Goal: Find specific page/section: Find specific page/section

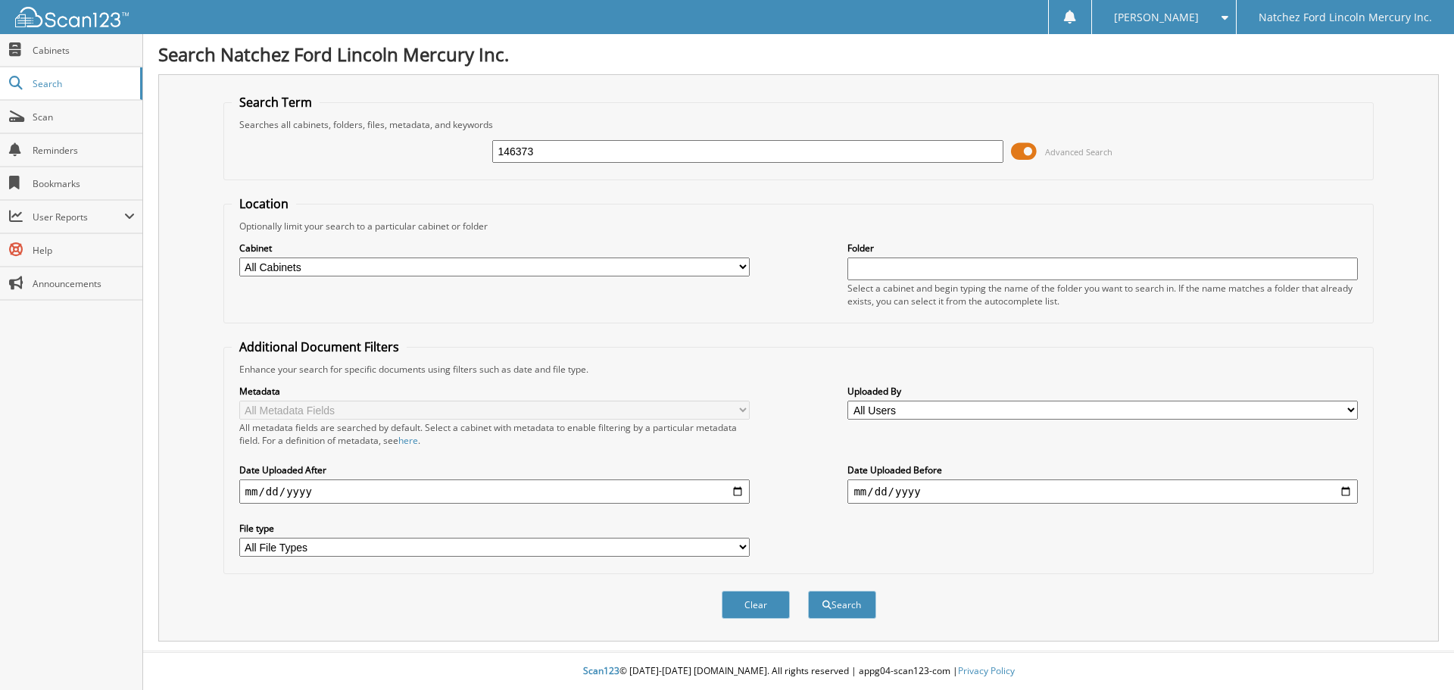
type input "146373"
click at [808, 591] on button "Search" at bounding box center [842, 605] width 68 height 28
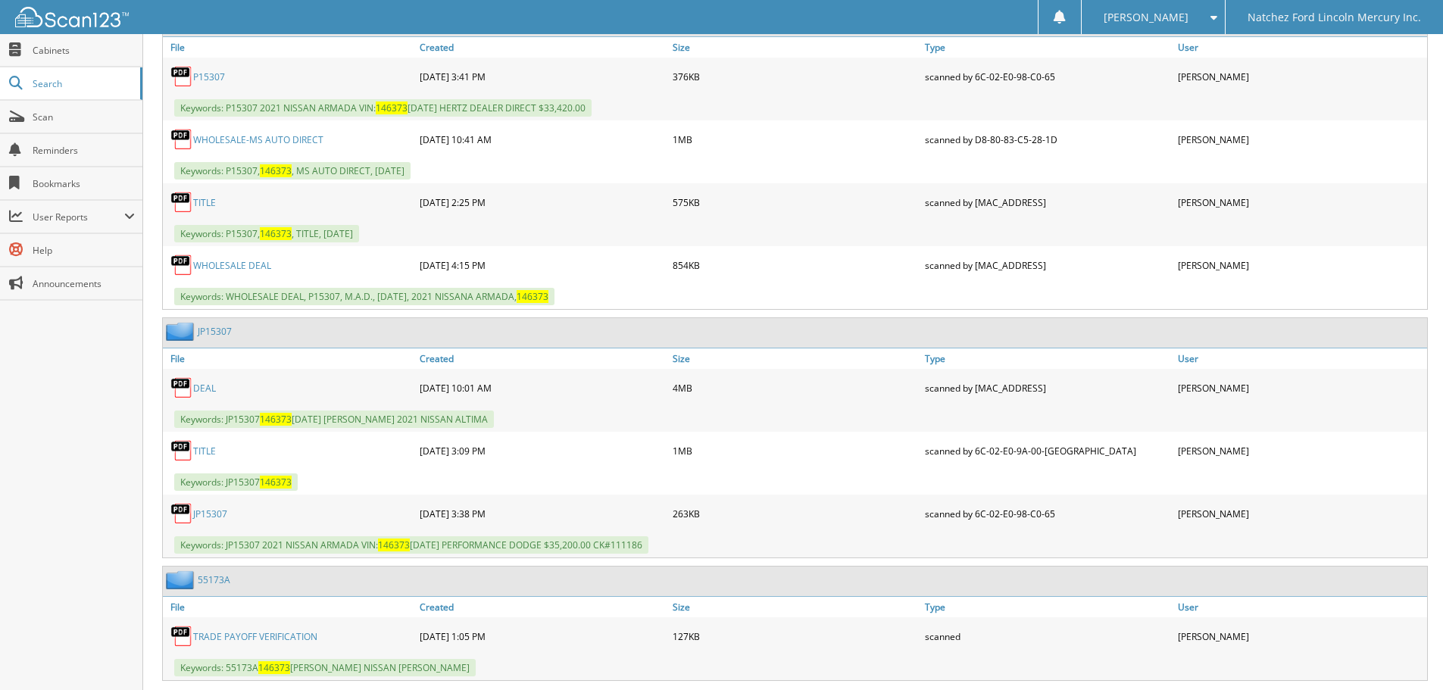
scroll to position [991, 0]
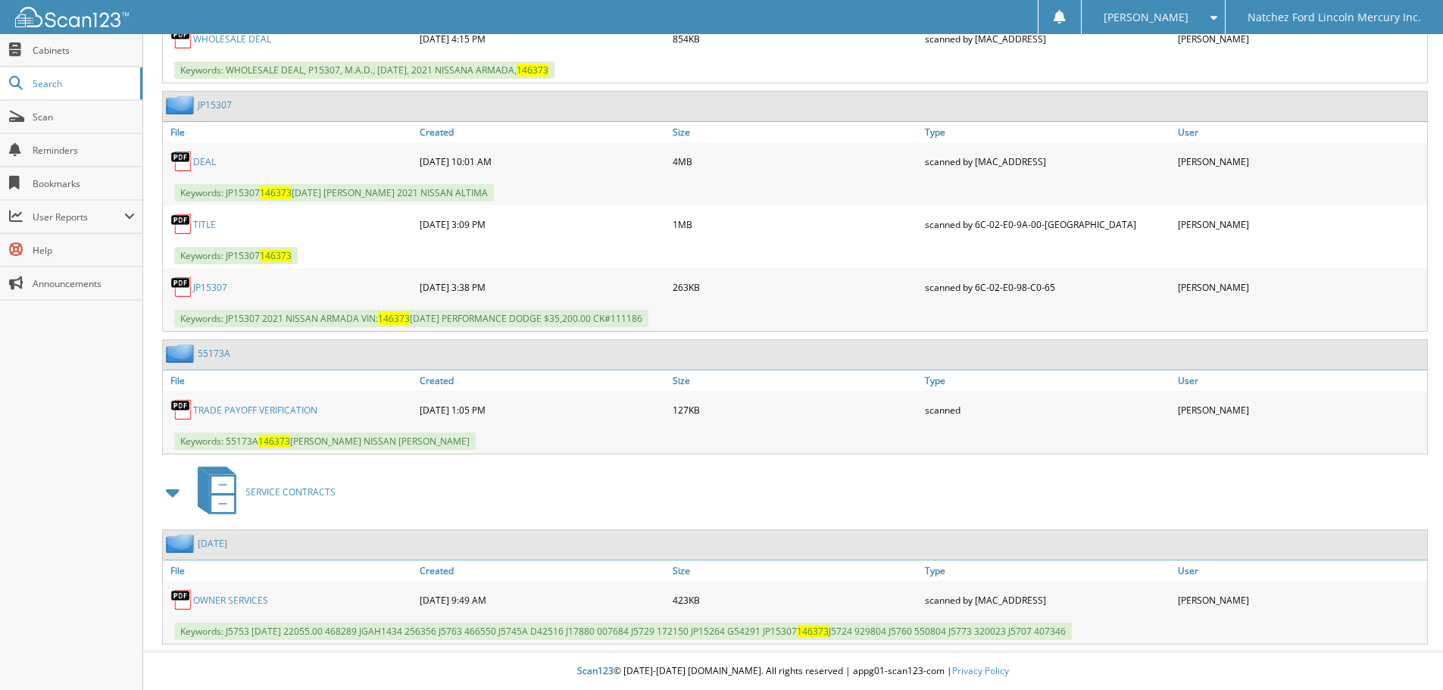
click at [204, 159] on link "DEAL" at bounding box center [204, 161] width 23 height 13
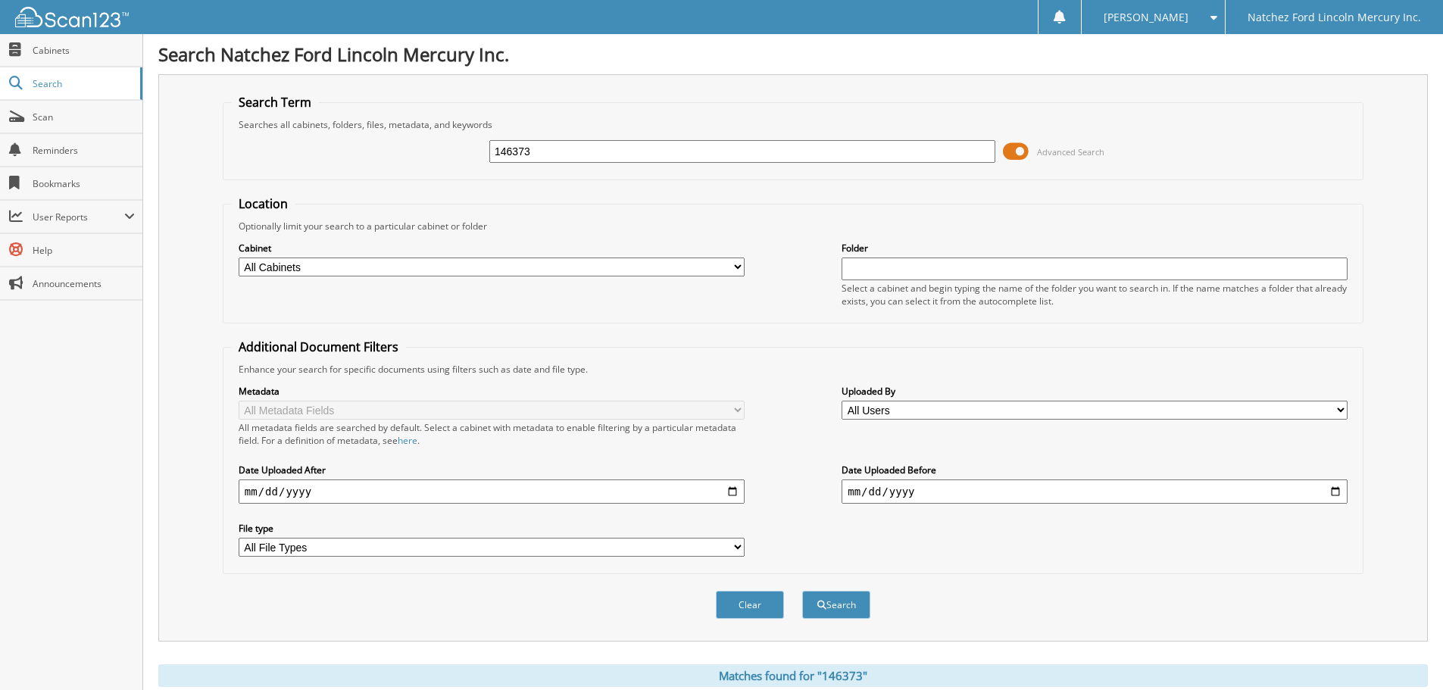
click at [537, 145] on input "146373" at bounding box center [742, 151] width 506 height 23
click at [537, 147] on input "146373" at bounding box center [742, 151] width 506 height 23
type input "858282"
click at [802, 591] on button "Search" at bounding box center [836, 605] width 68 height 28
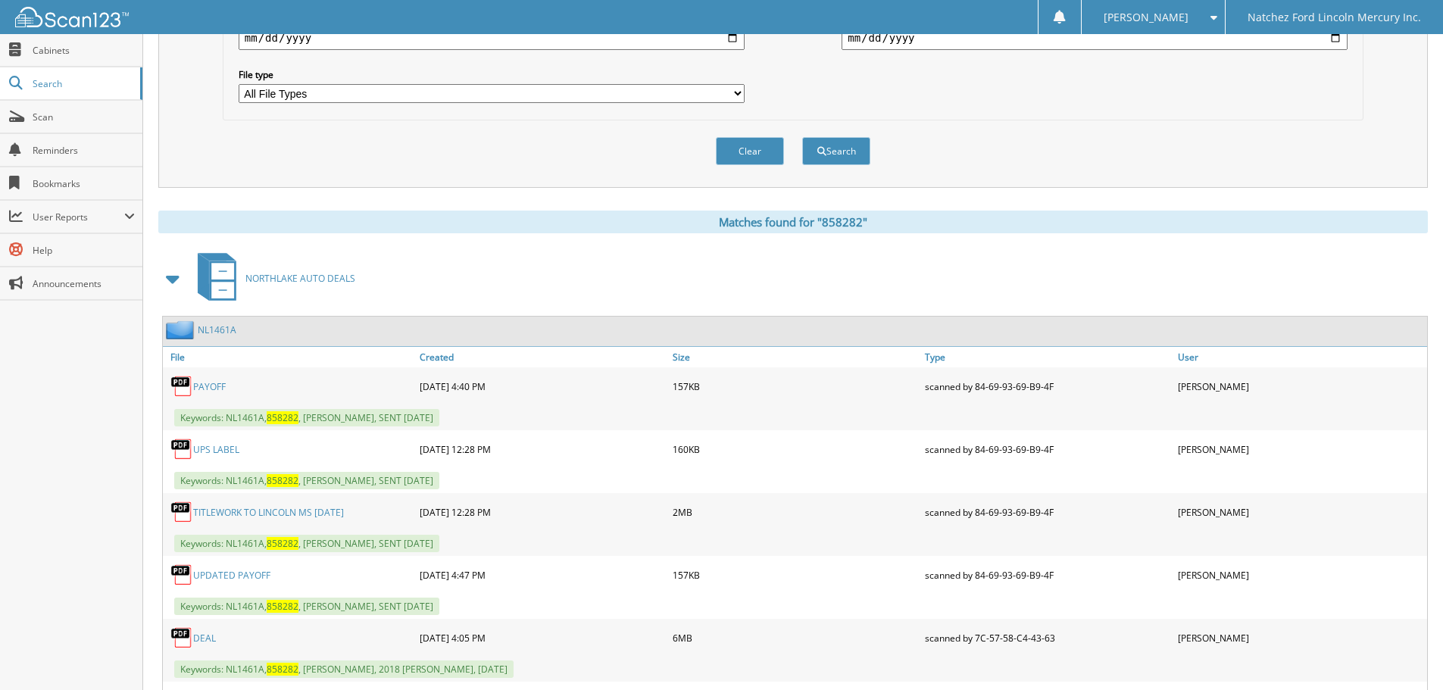
scroll to position [682, 0]
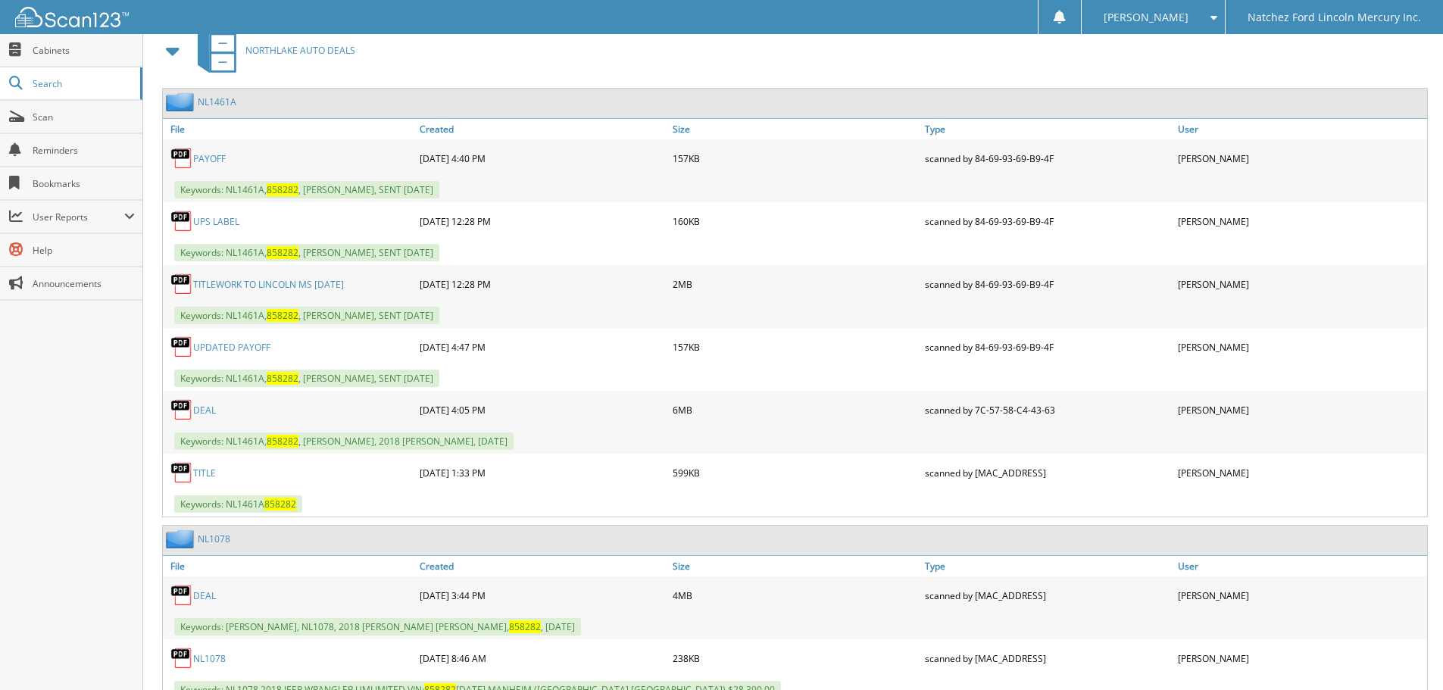
click at [212, 105] on link "NL1461A" at bounding box center [217, 101] width 39 height 13
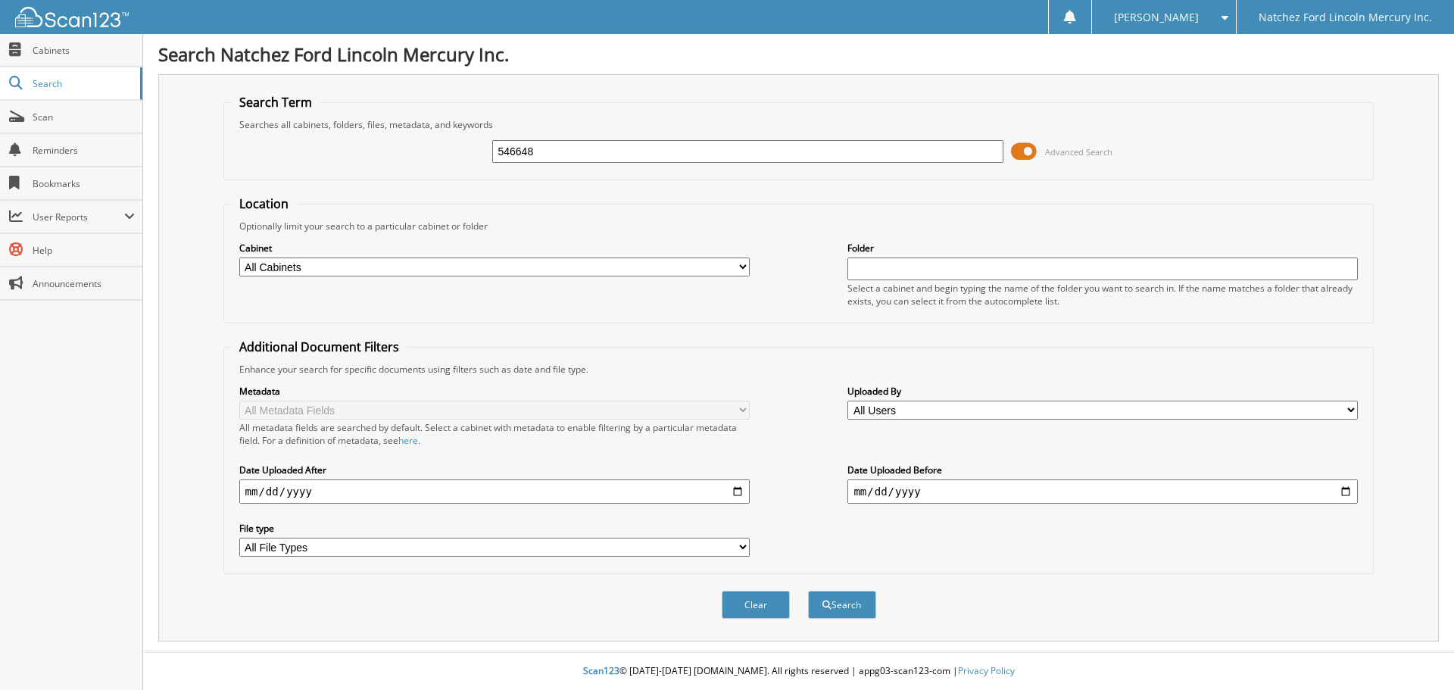
type input "546648"
click at [808, 591] on button "Search" at bounding box center [842, 605] width 68 height 28
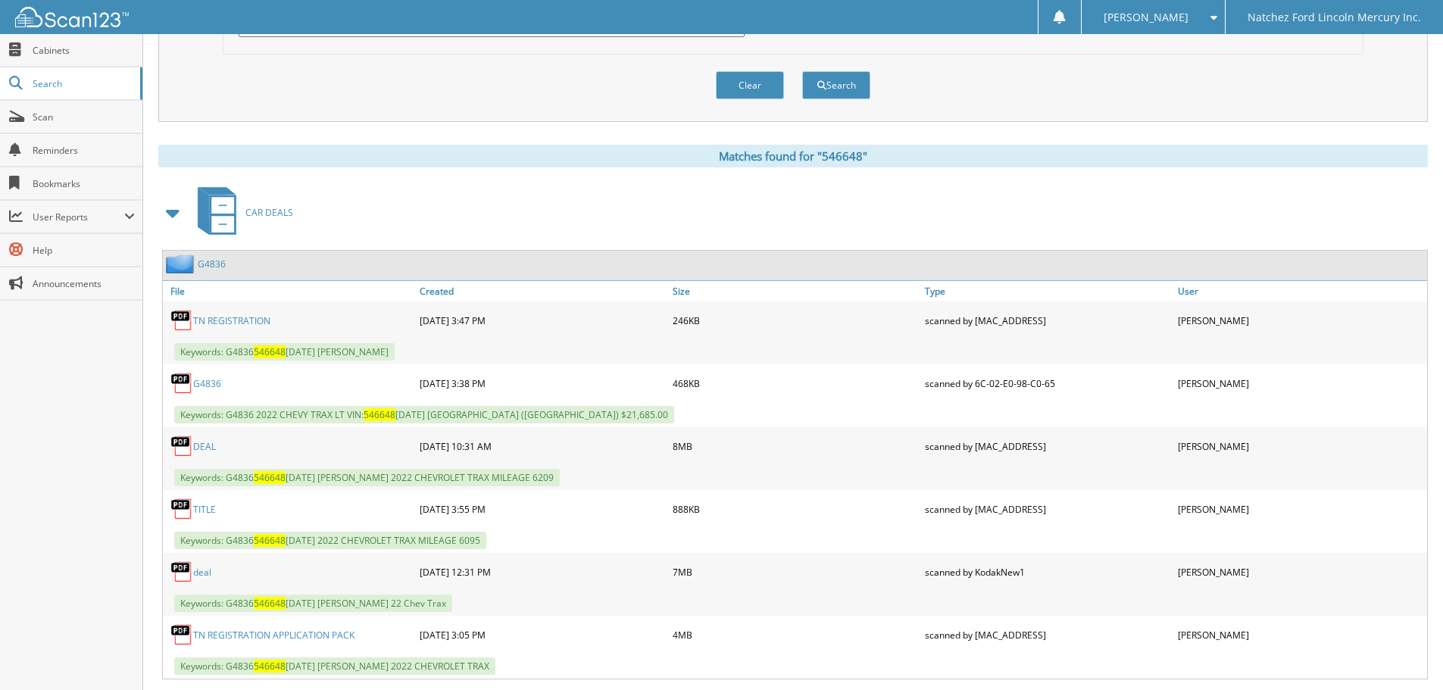
scroll to position [606, 0]
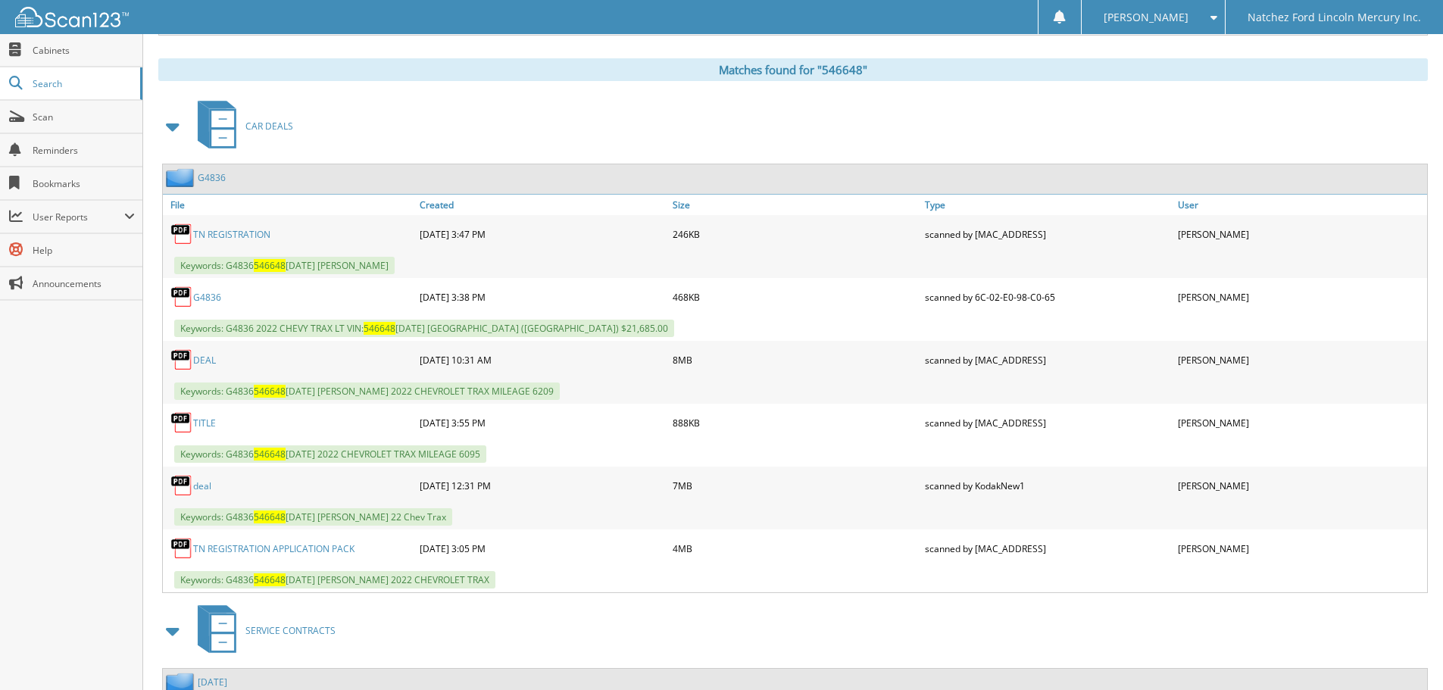
click at [208, 176] on link "G4836" at bounding box center [212, 177] width 28 height 13
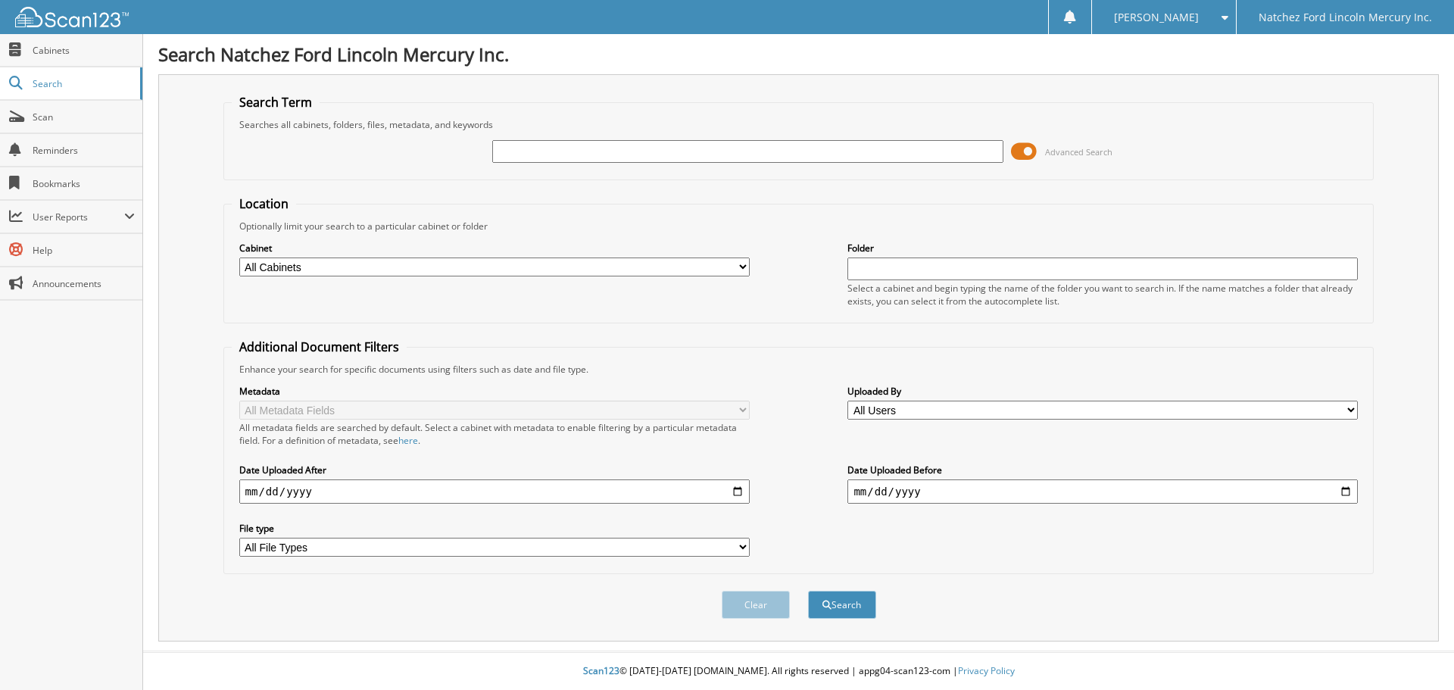
click at [515, 150] on input "text" at bounding box center [747, 151] width 510 height 23
type input "006524"
click at [808, 591] on button "Search" at bounding box center [842, 605] width 68 height 28
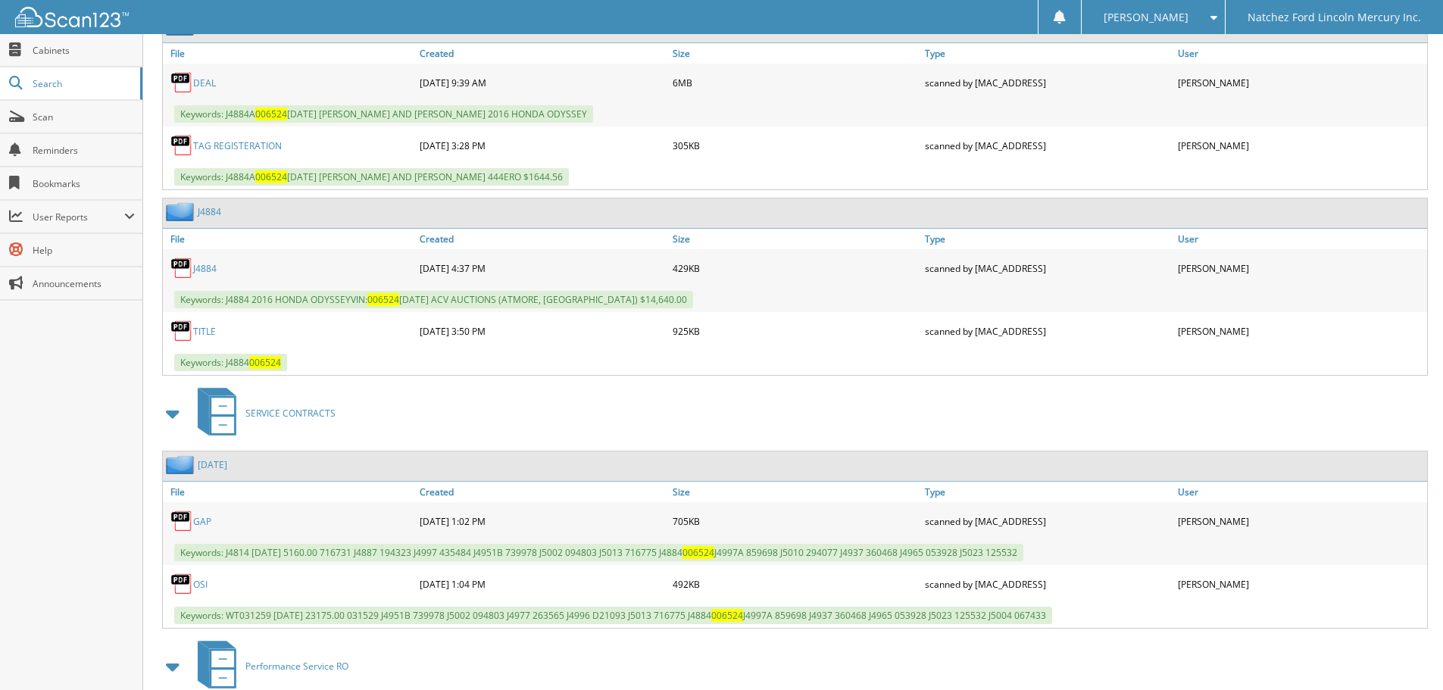
scroll to position [682, 0]
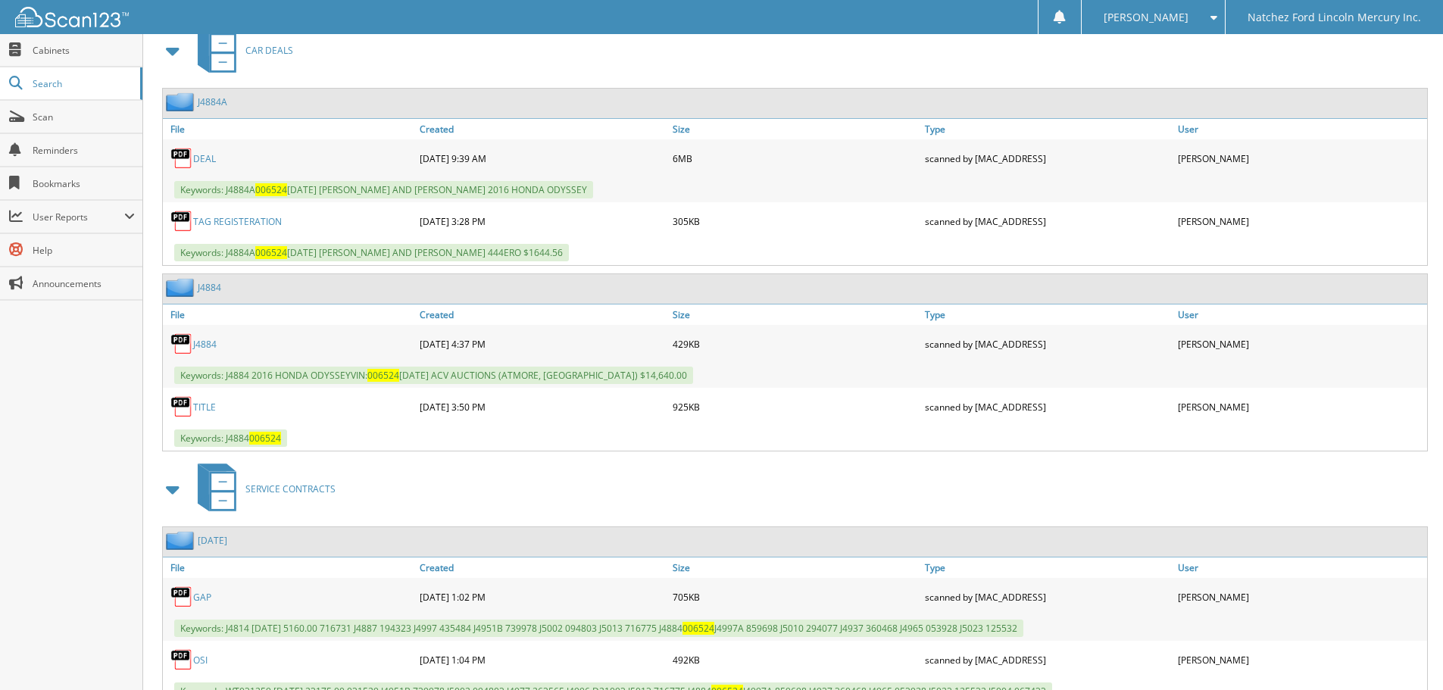
click at [217, 102] on link "J4884A" at bounding box center [213, 101] width 30 height 13
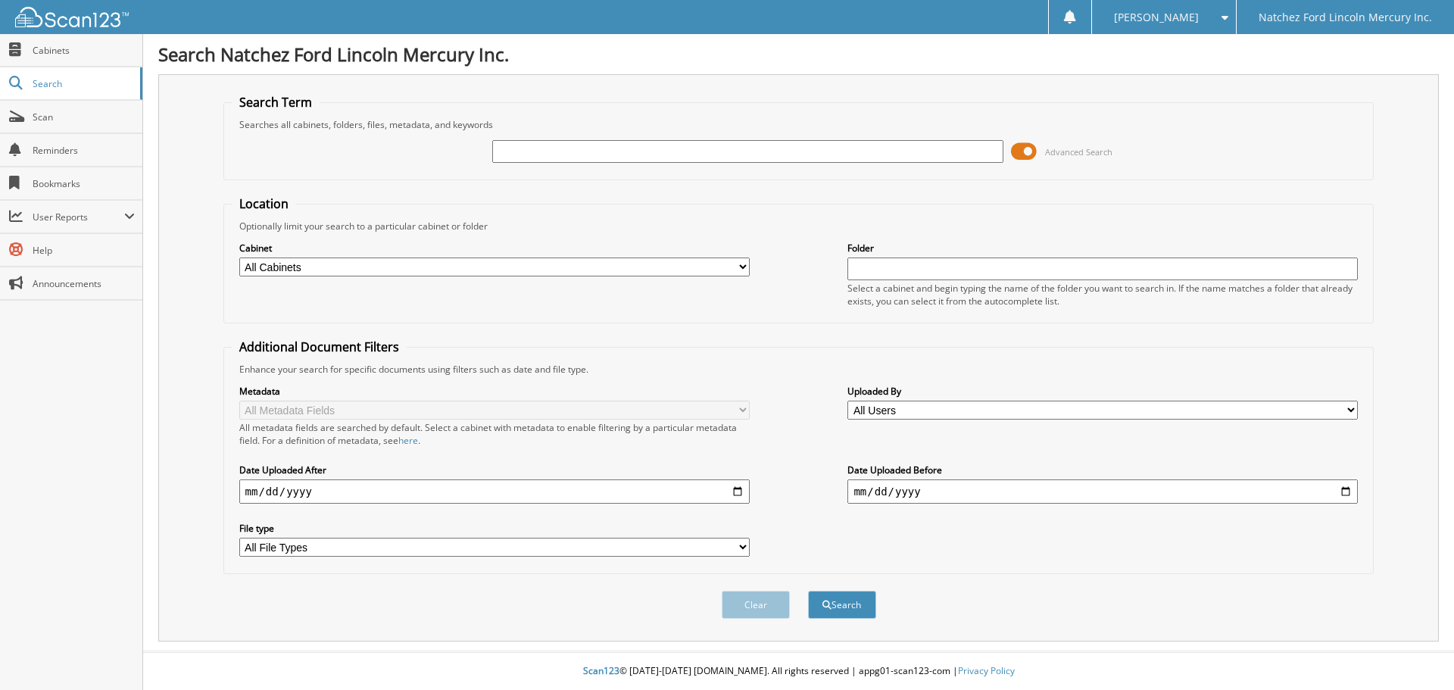
click at [540, 146] on input "text" at bounding box center [747, 151] width 510 height 23
type input "564150"
click at [808, 591] on button "Search" at bounding box center [842, 605] width 68 height 28
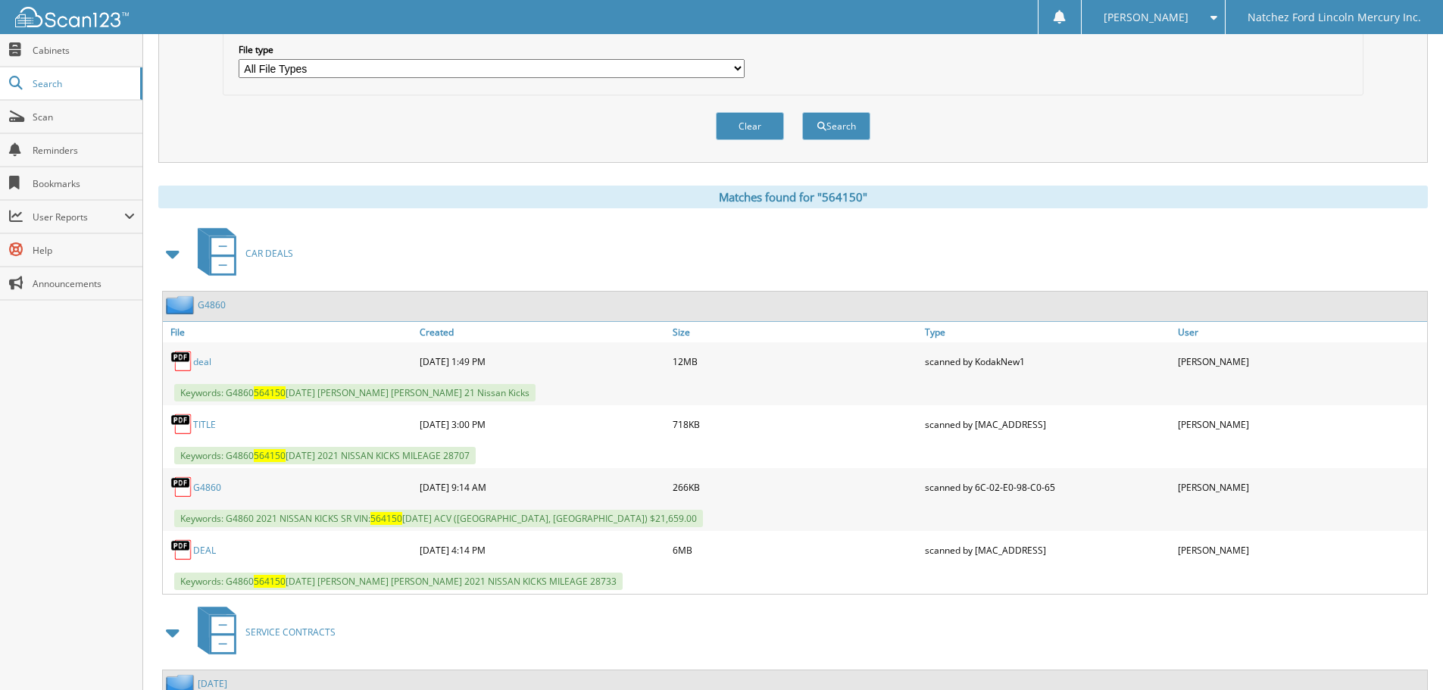
scroll to position [619, 0]
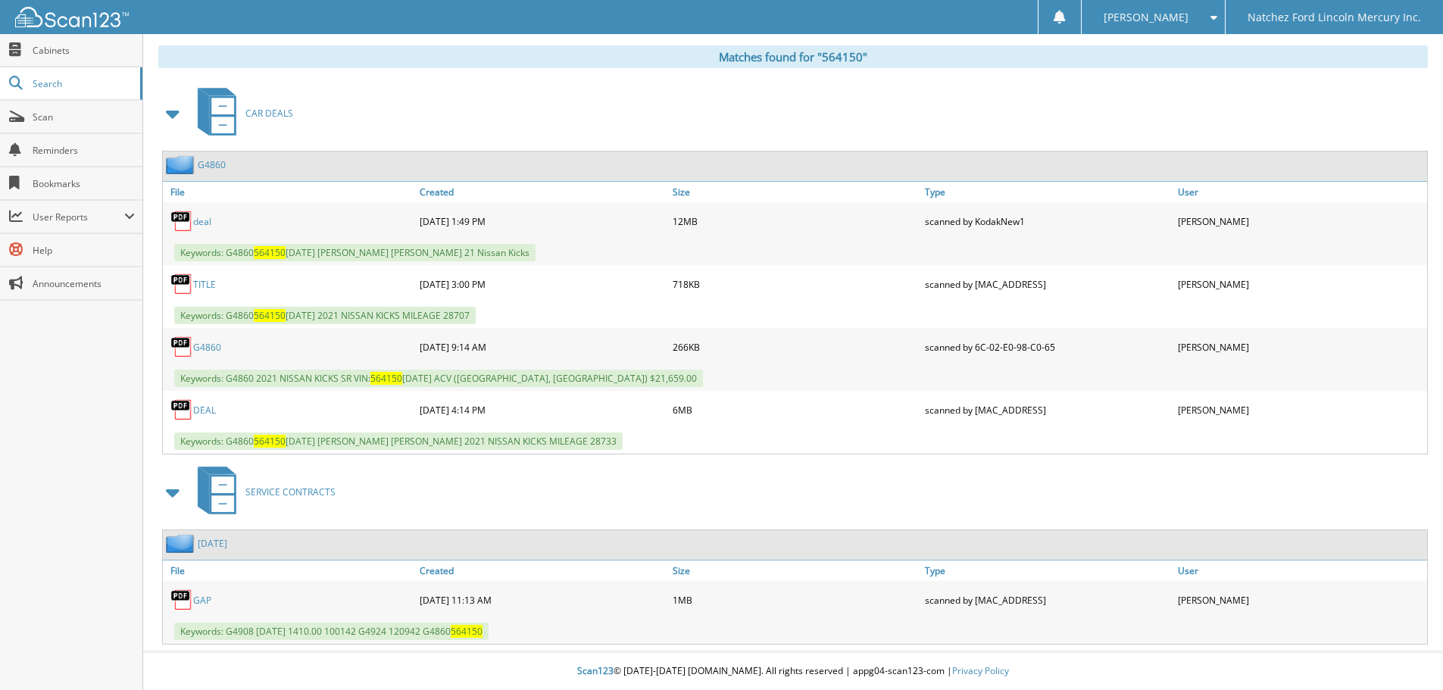
click at [211, 164] on link "G4860" at bounding box center [212, 164] width 28 height 13
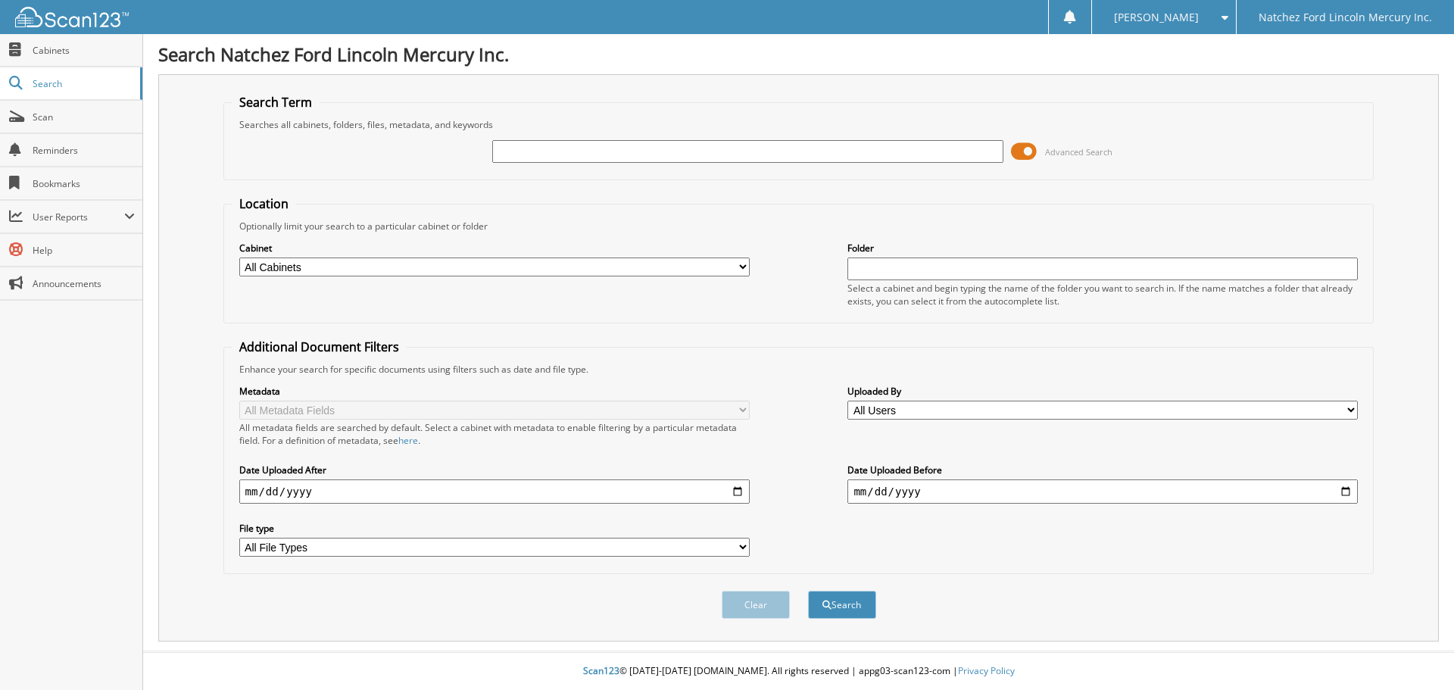
click at [510, 149] on input "text" at bounding box center [747, 151] width 510 height 23
type input "309162"
click at [808, 591] on button "Search" at bounding box center [842, 605] width 68 height 28
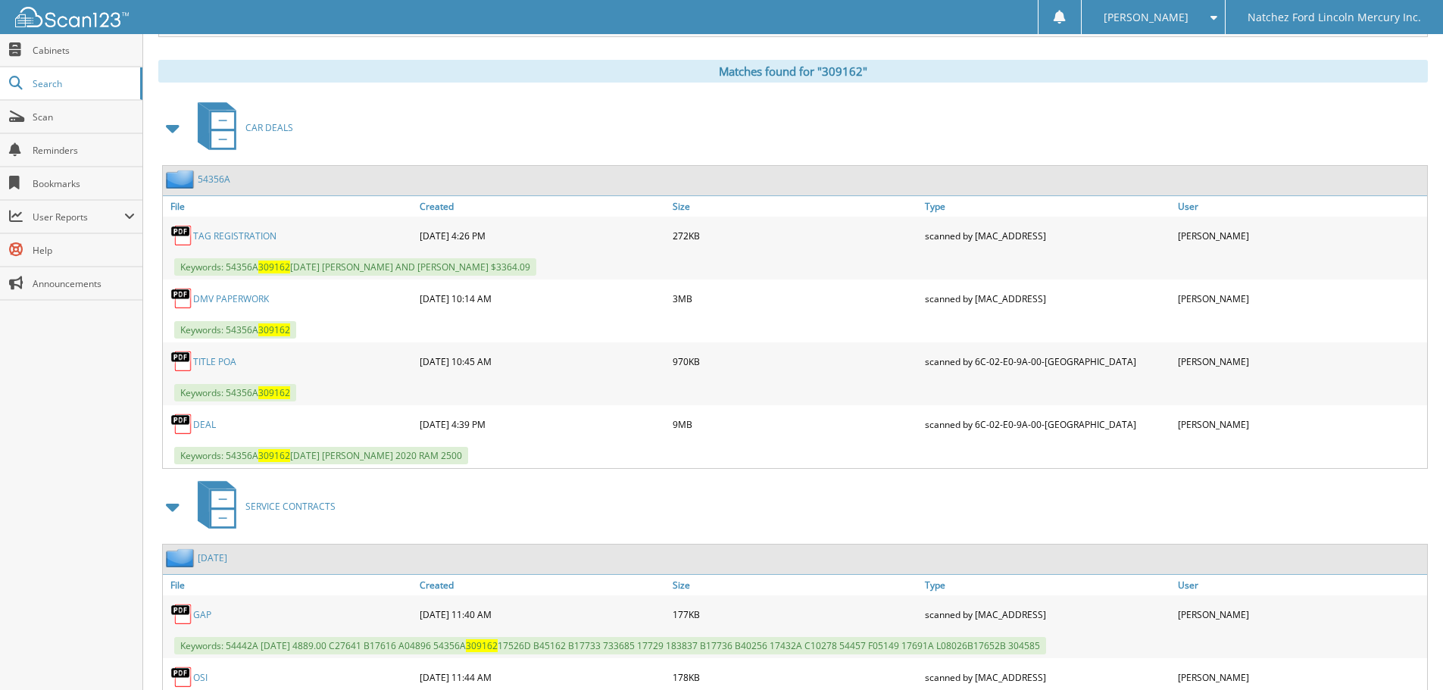
scroll to position [531, 0]
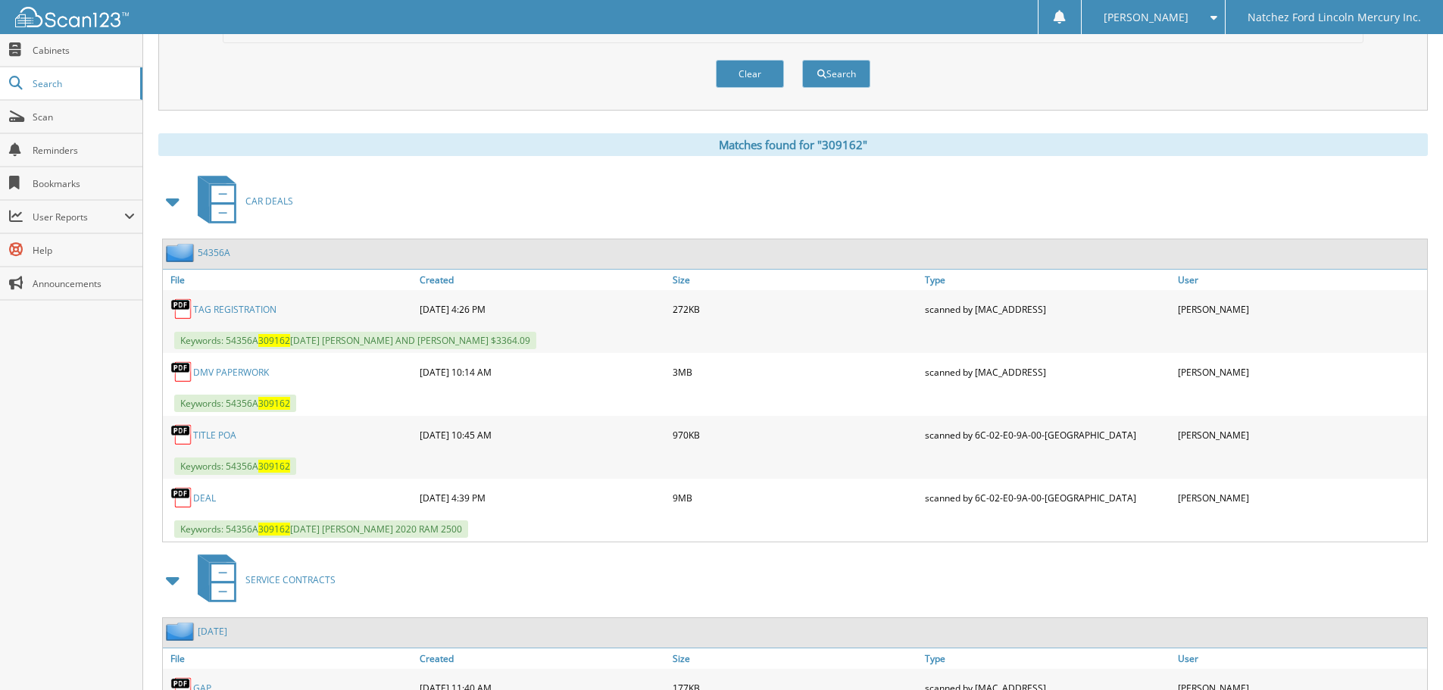
click at [210, 253] on link "54356A" at bounding box center [214, 252] width 33 height 13
